Goal: Entertainment & Leisure: Consume media (video, audio)

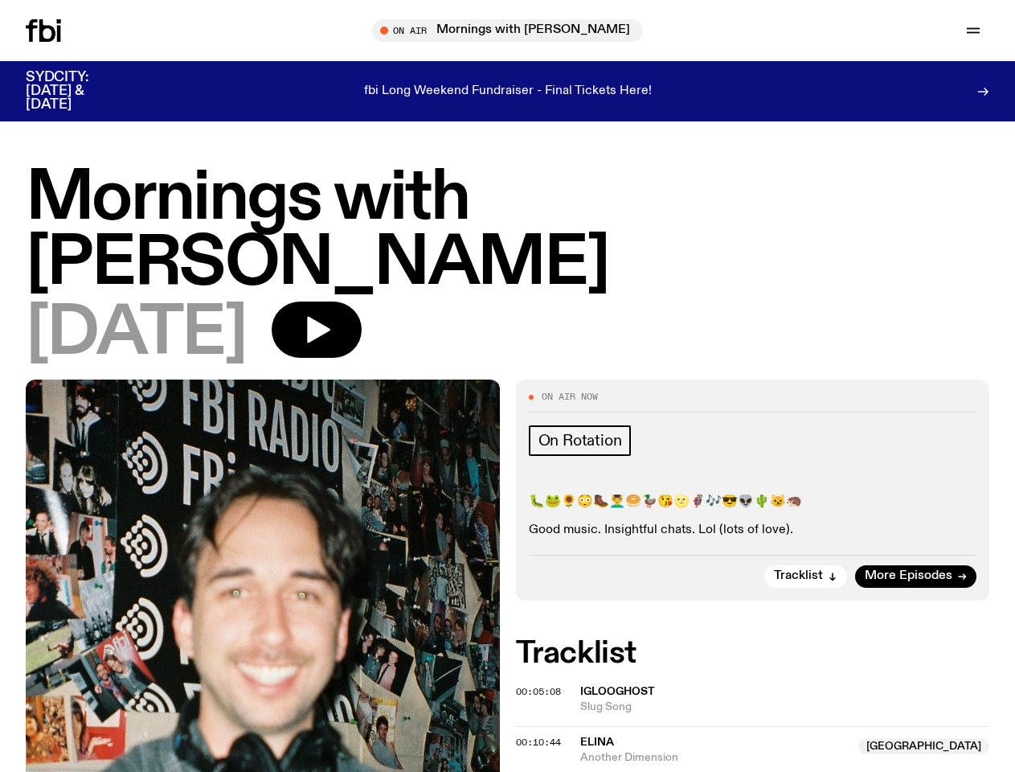
click at [0, 0] on icon "button" at bounding box center [0, 0] width 0 height 0
click at [515, 31] on input "text" at bounding box center [517, 31] width 389 height 14
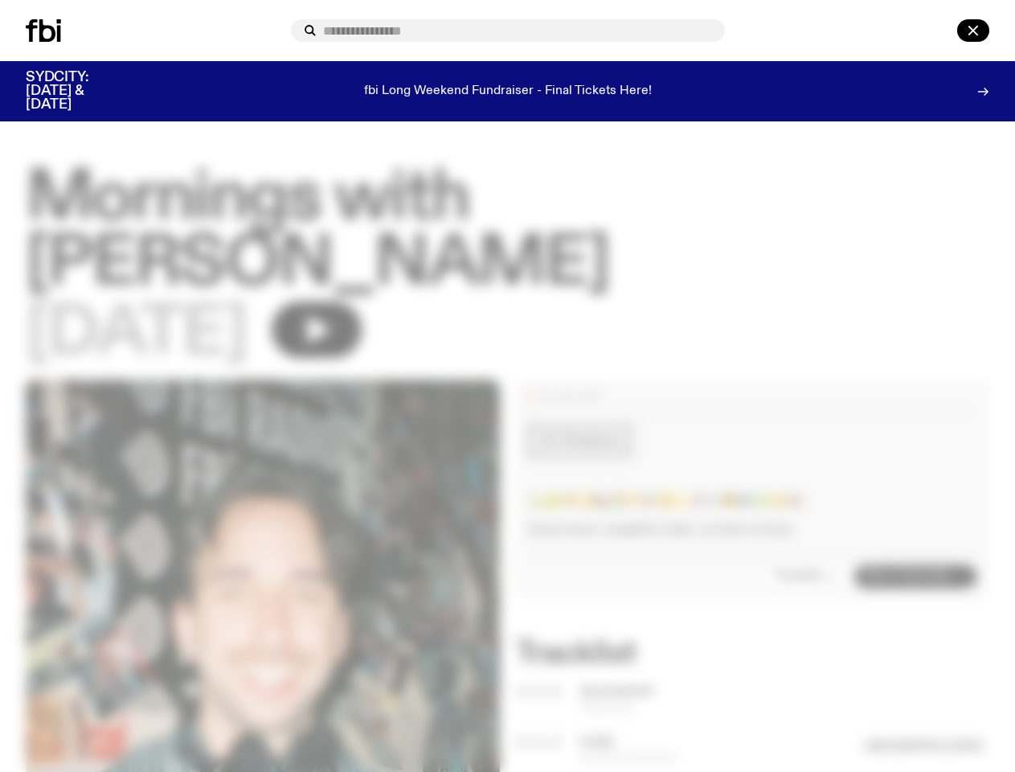
click at [712, 31] on input "text" at bounding box center [517, 31] width 389 height 14
click at [936, 31] on div at bounding box center [951, 30] width 77 height 23
click at [371, 273] on div at bounding box center [507, 386] width 1015 height 772
click at [807, 534] on div at bounding box center [507, 386] width 1015 height 772
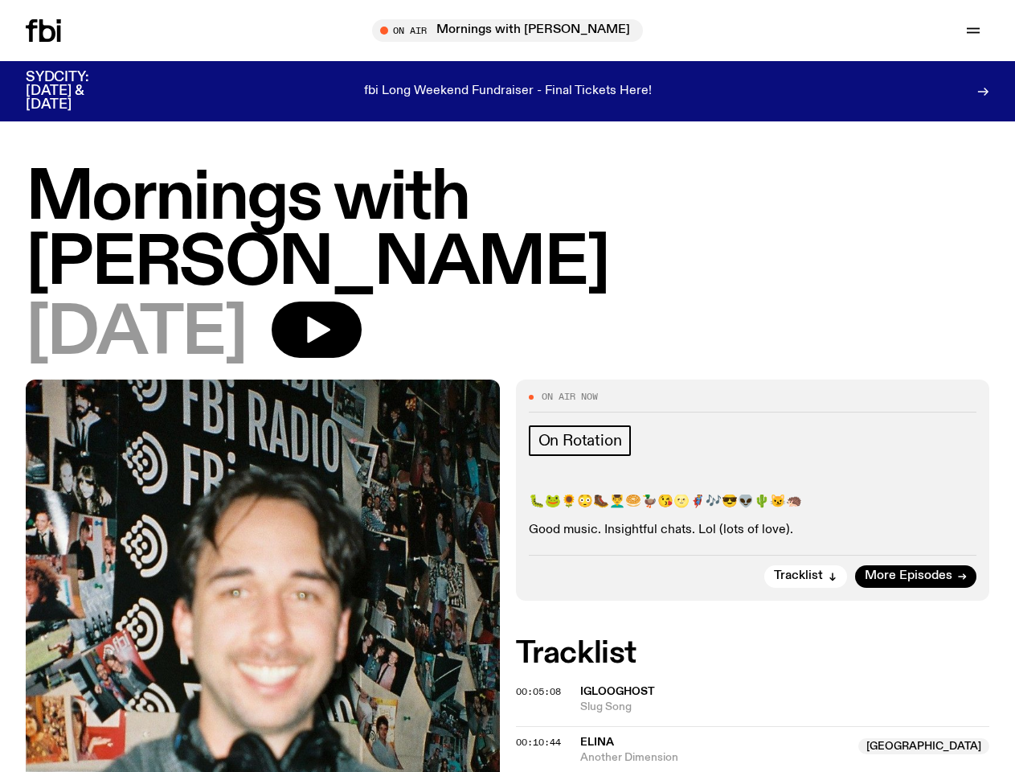
click at [541, 649] on div at bounding box center [507, 386] width 1015 height 772
click at [786, 700] on span "Slug Song" at bounding box center [786, 707] width 410 height 15
click at [541, 736] on span "00:10:44" at bounding box center [538, 742] width 45 height 13
click at [760, 750] on span "Another Dimension" at bounding box center [715, 757] width 269 height 15
